Goal: Task Accomplishment & Management: Manage account settings

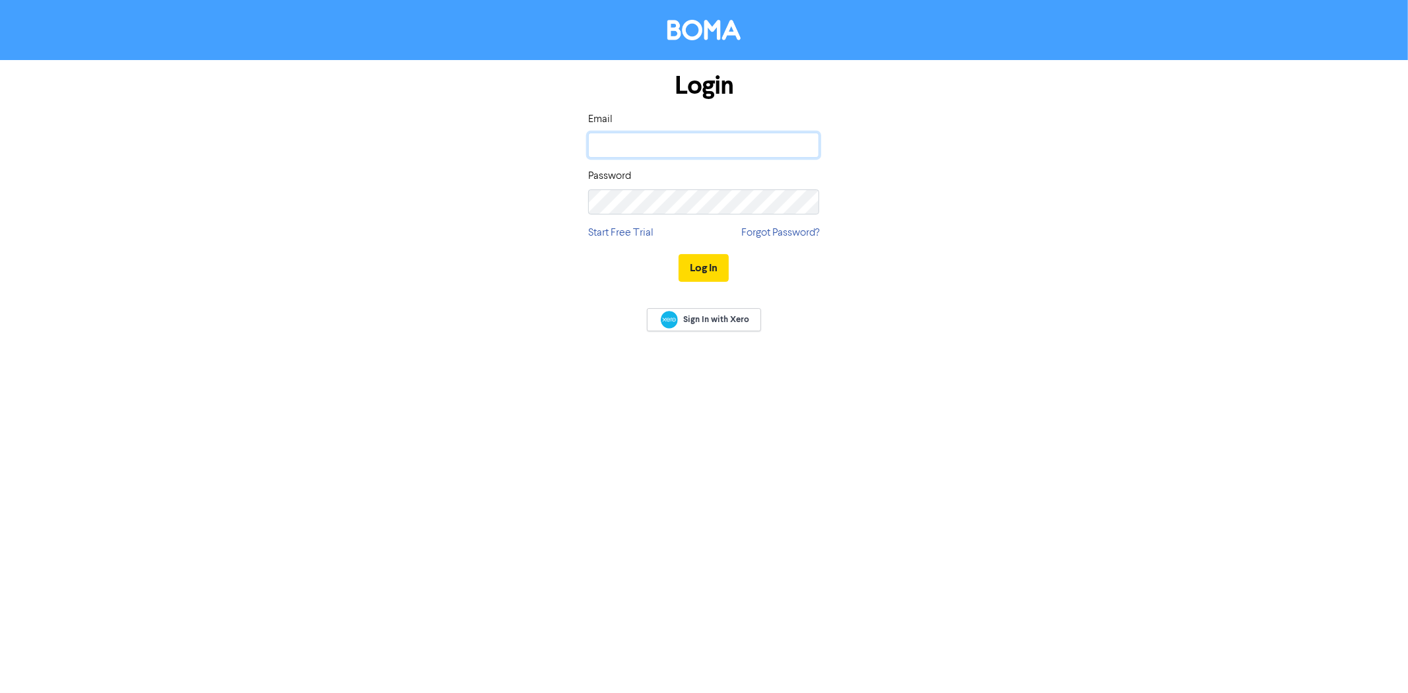
type input "[PERSON_NAME][EMAIL_ADDRESS][DOMAIN_NAME]"
click at [710, 267] on button "Log In" at bounding box center [703, 268] width 50 height 28
